Goal: Task Accomplishment & Management: Use online tool/utility

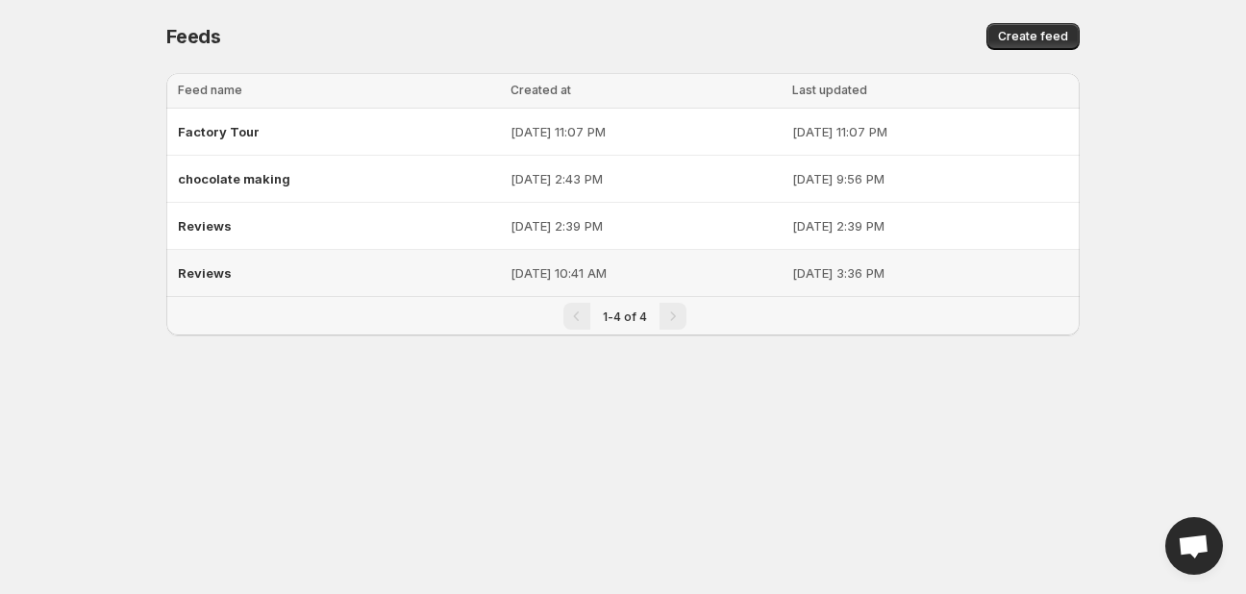
click at [210, 273] on span "Reviews" at bounding box center [205, 272] width 54 height 15
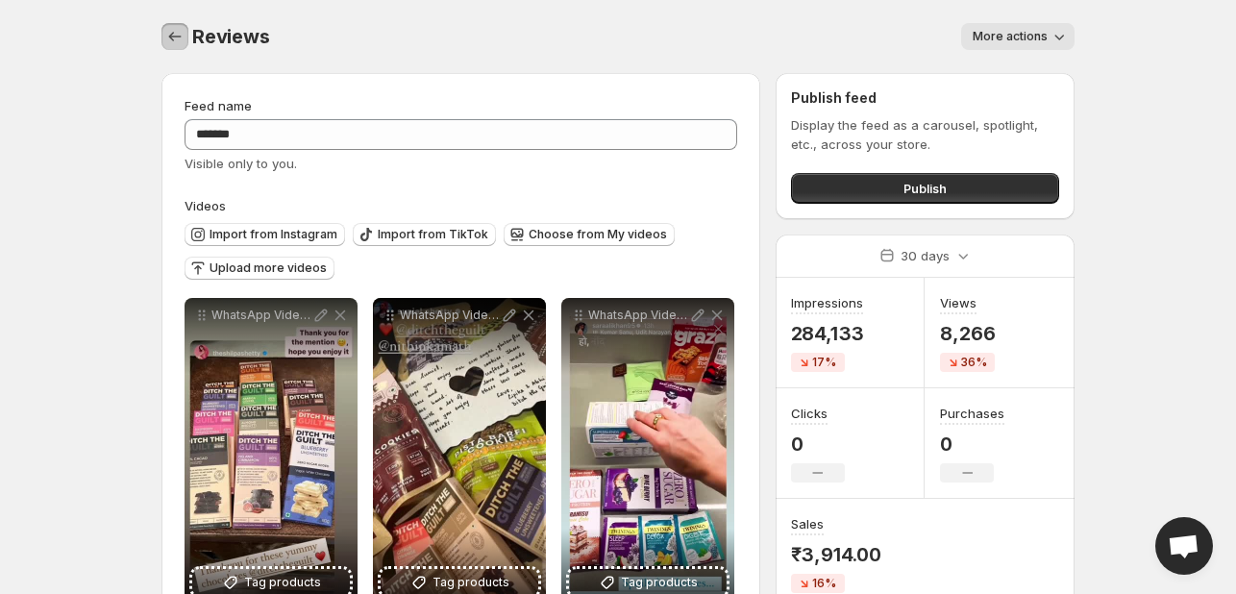
click at [163, 37] on button "Settings" at bounding box center [174, 36] width 27 height 27
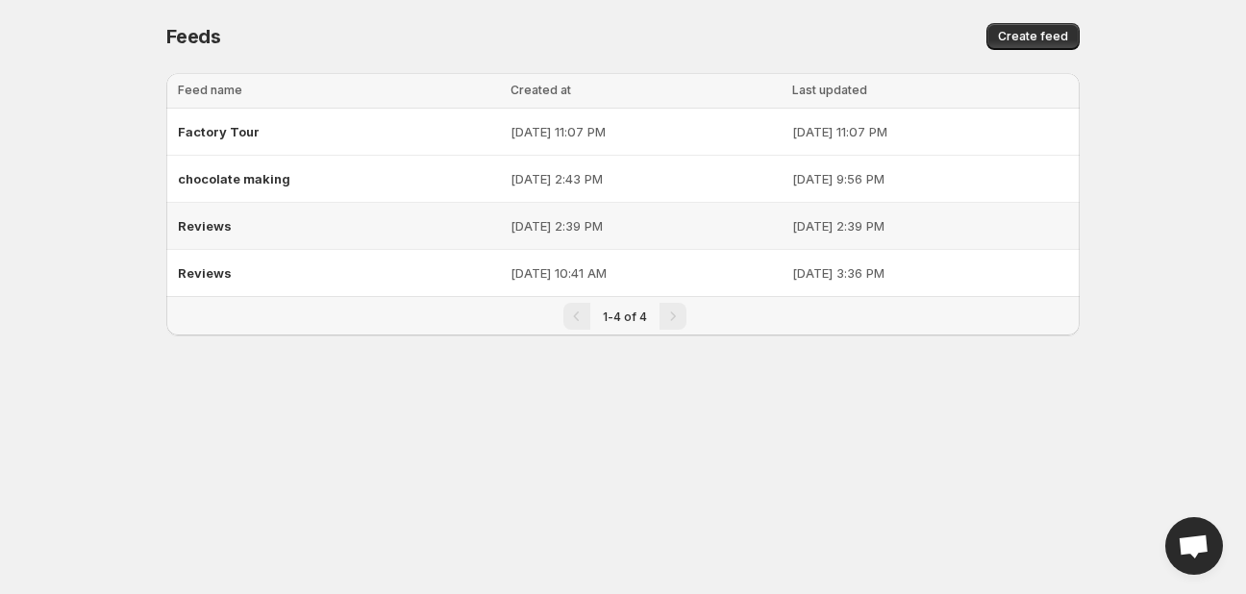
click at [181, 222] on span "Reviews" at bounding box center [205, 225] width 54 height 15
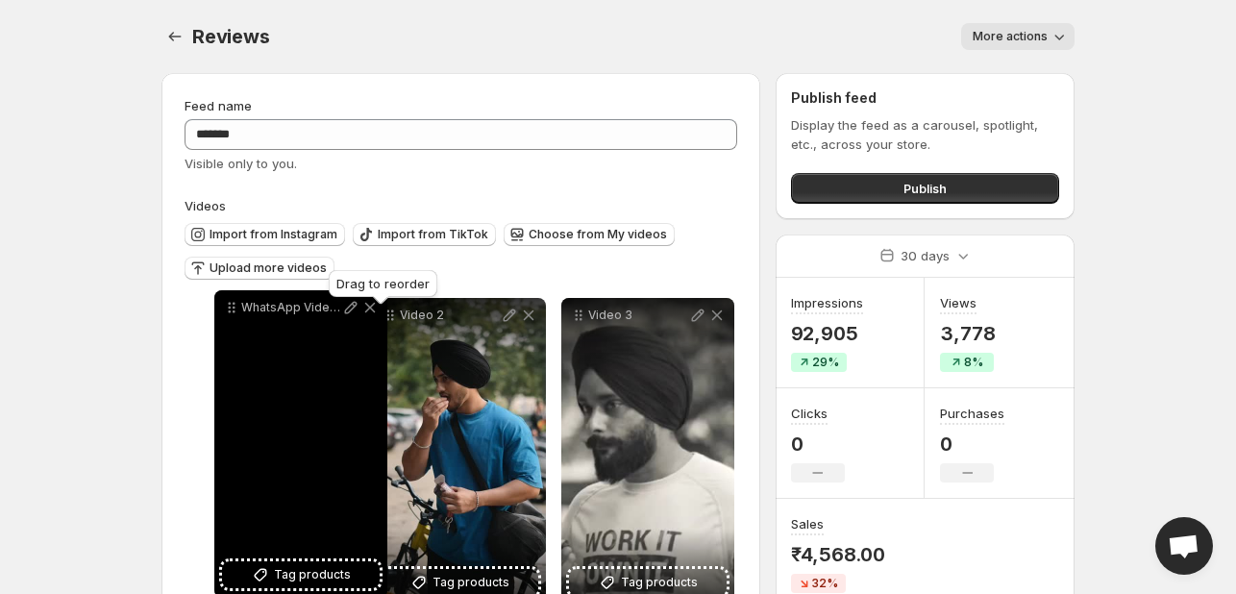
drag, startPoint x: 391, startPoint y: 324, endPoint x: 233, endPoint y: 316, distance: 158.8
click at [233, 316] on icon at bounding box center [231, 307] width 19 height 19
